Goal: Task Accomplishment & Management: Use online tool/utility

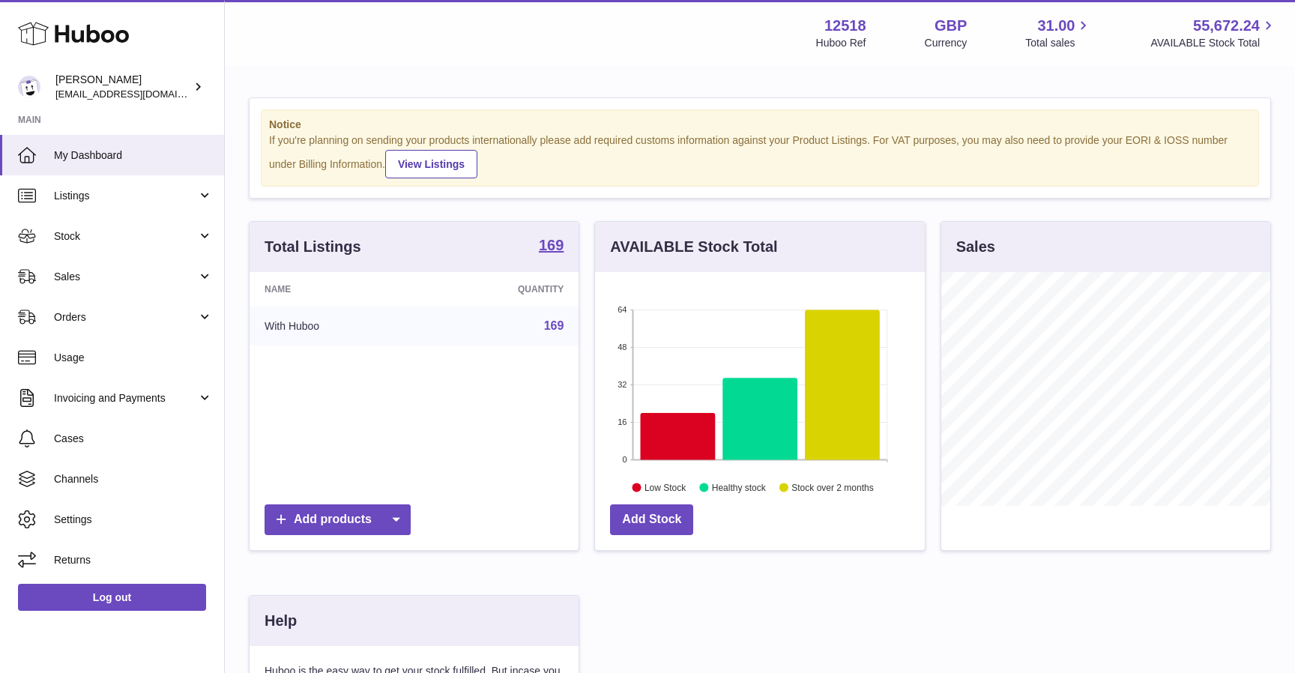
scroll to position [234, 329]
click at [77, 240] on span "Stock" at bounding box center [125, 236] width 143 height 14
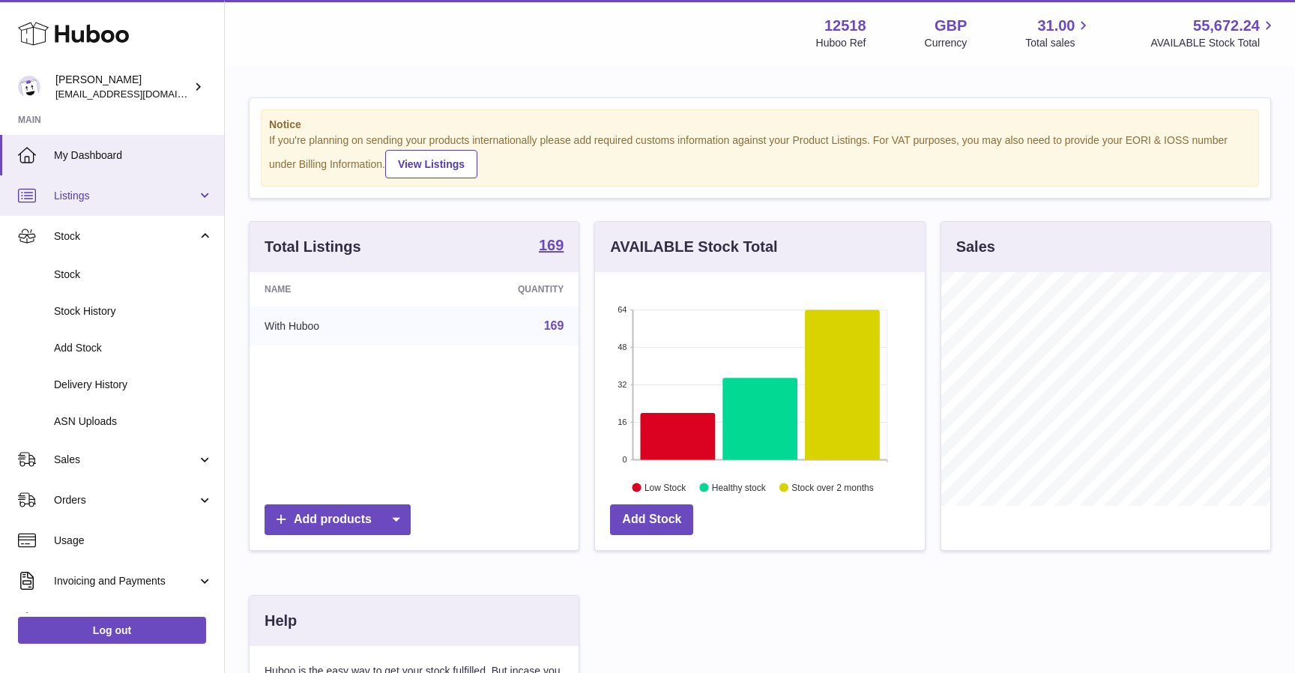
click at [95, 197] on span "Listings" at bounding box center [125, 196] width 143 height 14
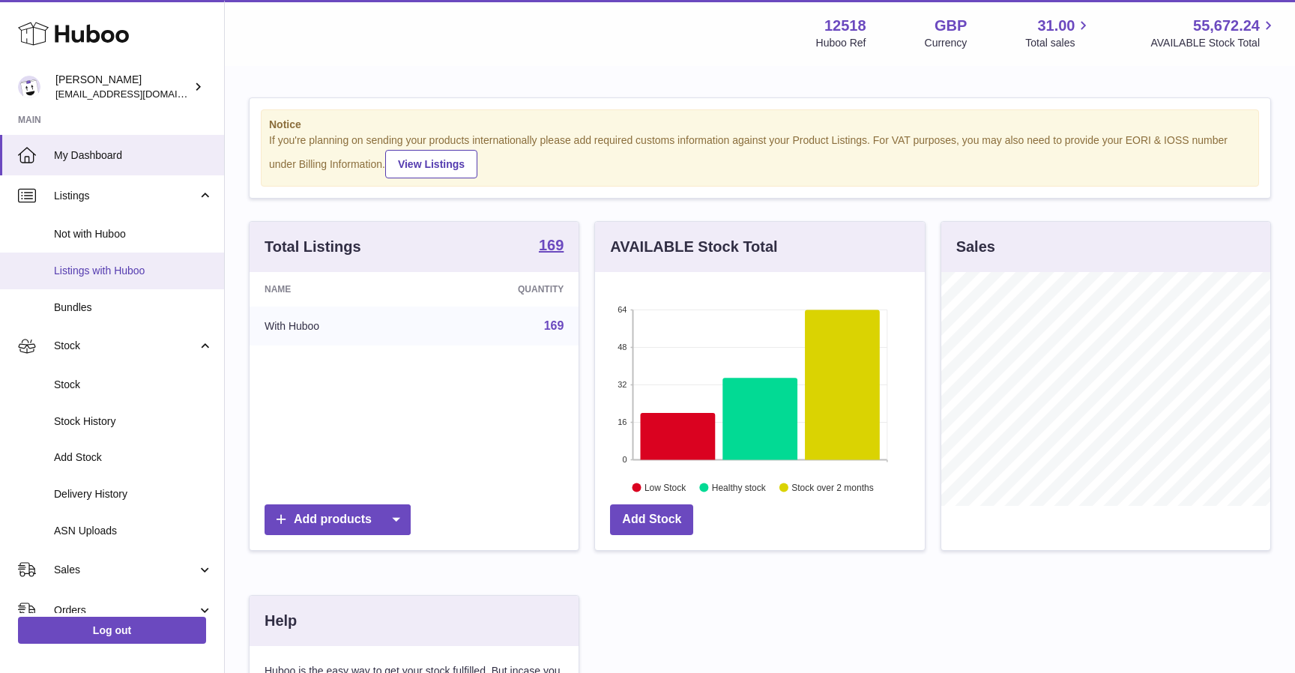
click at [86, 273] on span "Listings with Huboo" at bounding box center [133, 271] width 159 height 14
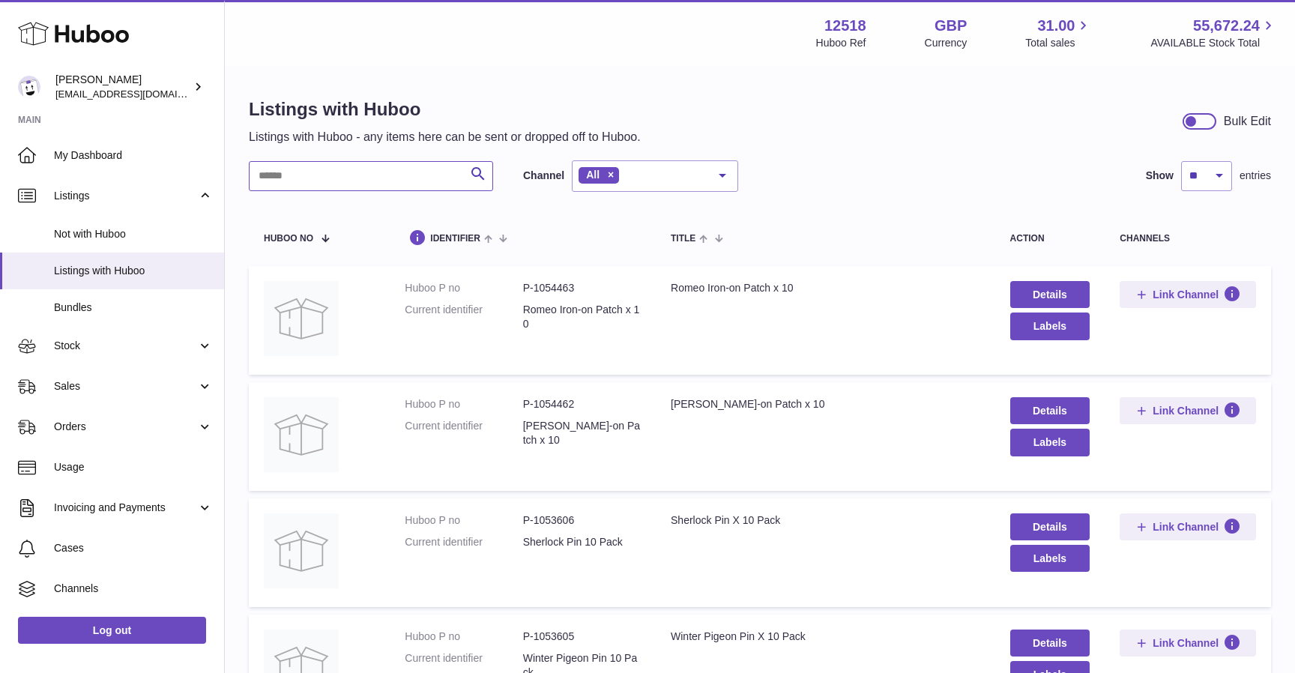
click at [324, 169] on input "text" at bounding box center [371, 176] width 244 height 30
type input "******"
drag, startPoint x: 796, startPoint y: 407, endPoint x: 662, endPoint y: 408, distance: 133.4
click at [662, 408] on td "Title Pigeon Art Toy X 10 Case" at bounding box center [825, 436] width 339 height 109
drag, startPoint x: 588, startPoint y: 402, endPoint x: 521, endPoint y: 401, distance: 67.4
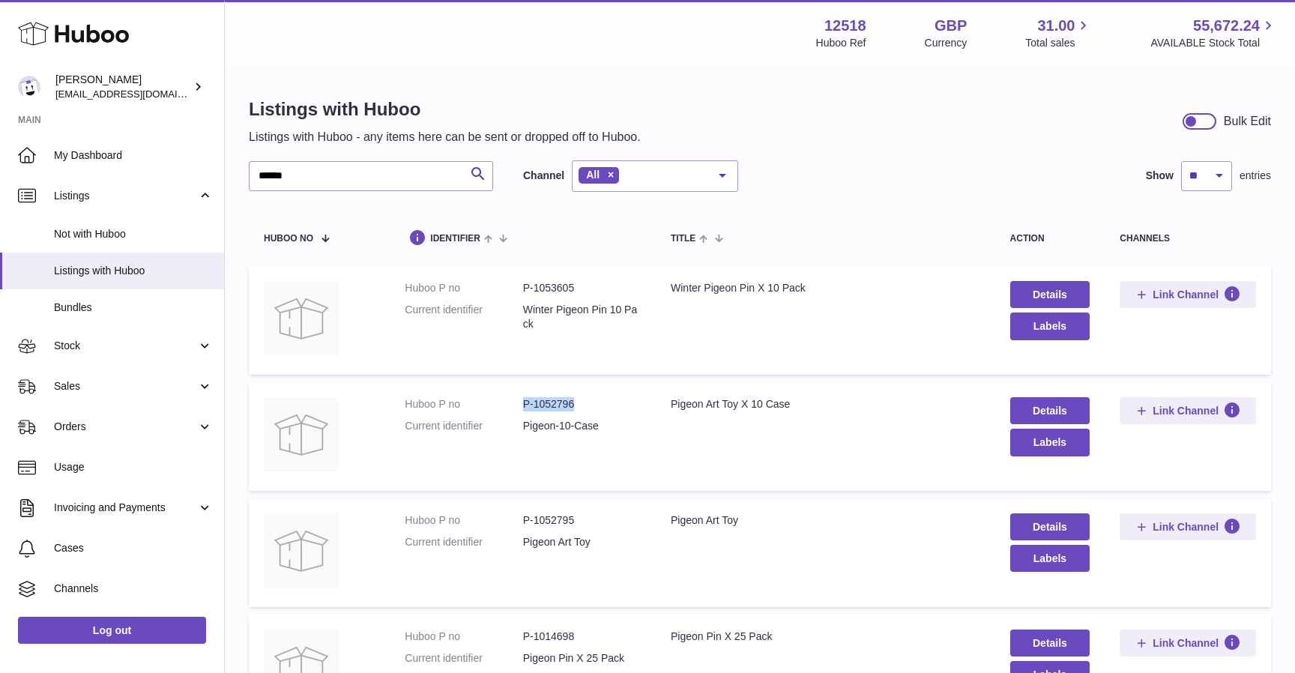
click at [521, 401] on dl "Huboo P no P-1052796 Current identifier Pigeon-10-Case" at bounding box center [523, 418] width 236 height 43
copy dl "P-1052796"
drag, startPoint x: 582, startPoint y: 515, endPoint x: 524, endPoint y: 515, distance: 58.4
click at [524, 515] on dd "P-1052795" at bounding box center [582, 520] width 118 height 14
copy dd "P-1052795"
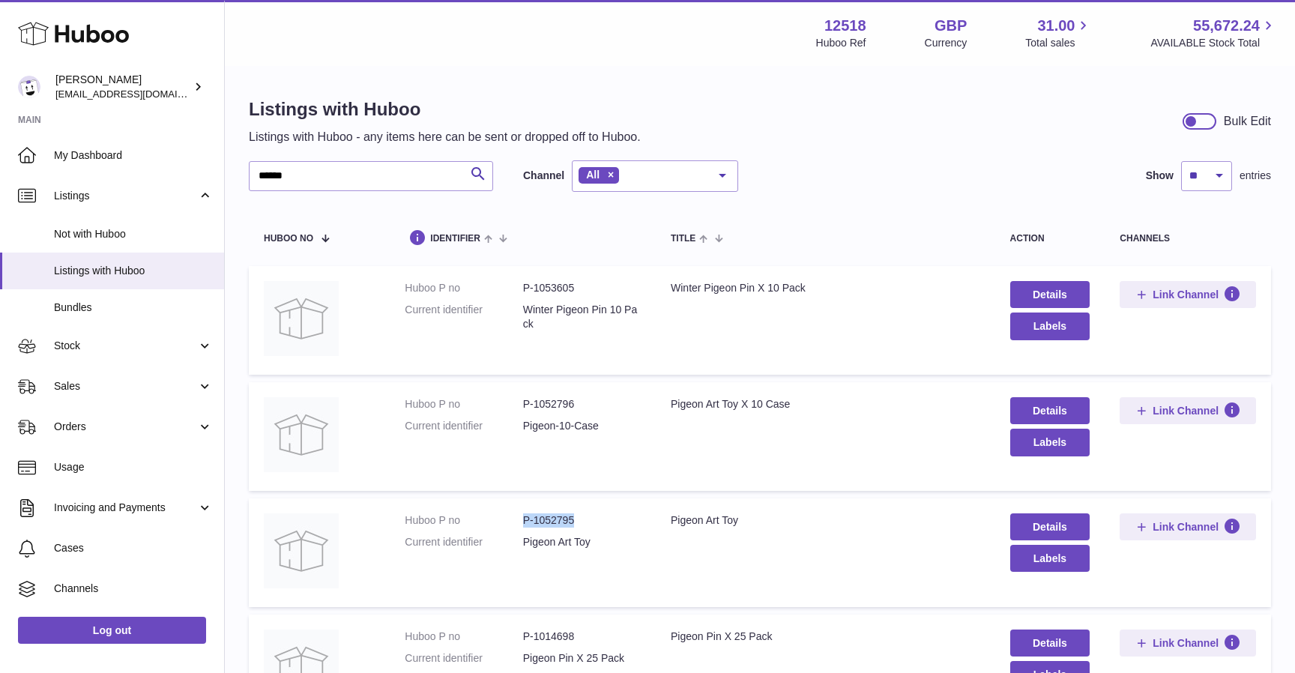
copy dd "P-1052795"
click at [855, 125] on div "Listings with Huboo Listings with Huboo - any items here can be sent or dropped…" at bounding box center [760, 121] width 1022 height 48
click at [113, 153] on span "My Dashboard" at bounding box center [133, 155] width 159 height 14
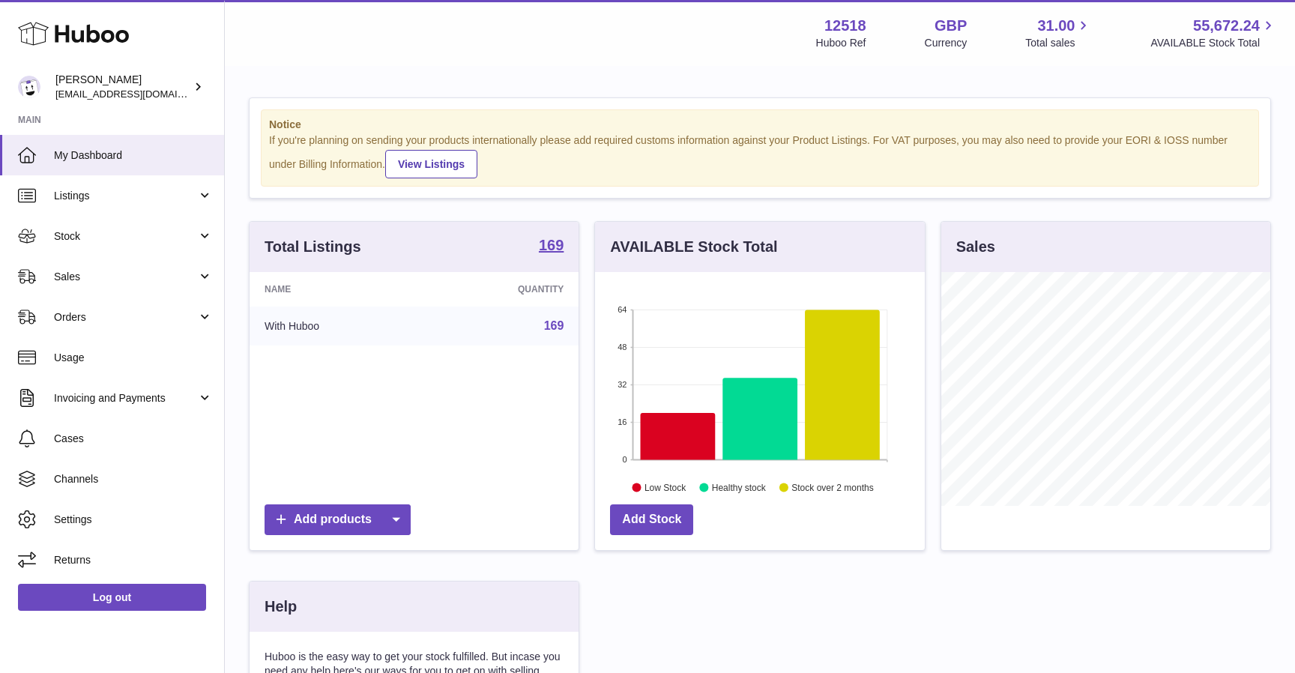
scroll to position [234, 329]
